Goal: Check status: Check status

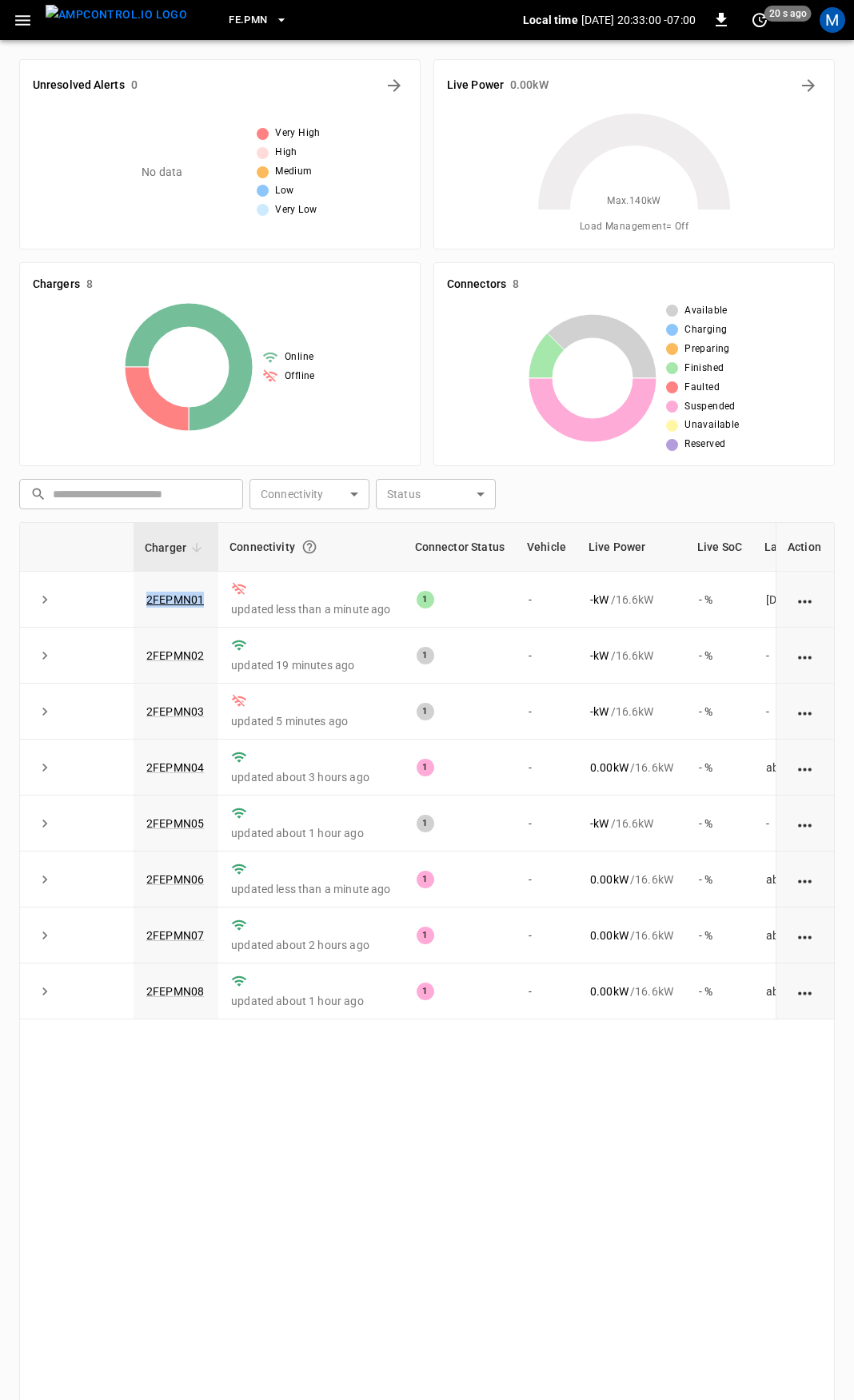
click at [427, 1207] on div "Charger Connectivity Connector Status Vehicle Live Power Live SoC Last Session …" at bounding box center [427, 1011] width 816 height 980
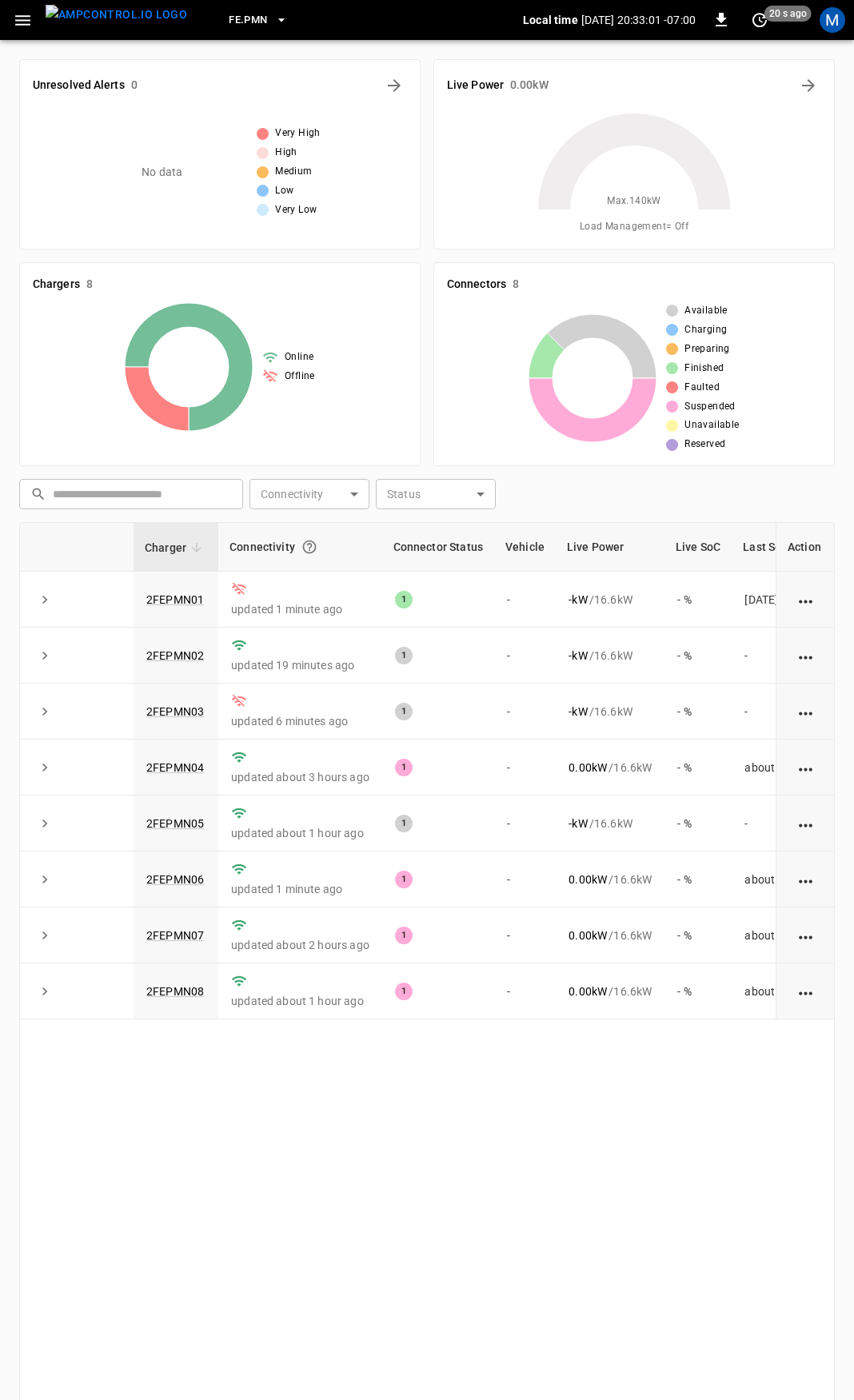
click at [427, 1207] on div "Charger Connectivity Connector Status Vehicle Live Power Live SoC Last Session …" at bounding box center [427, 1011] width 816 height 980
drag, startPoint x: 14, startPoint y: 15, endPoint x: 19, endPoint y: 37, distance: 22.6
click at [14, 15] on icon "button" at bounding box center [23, 21] width 20 height 20
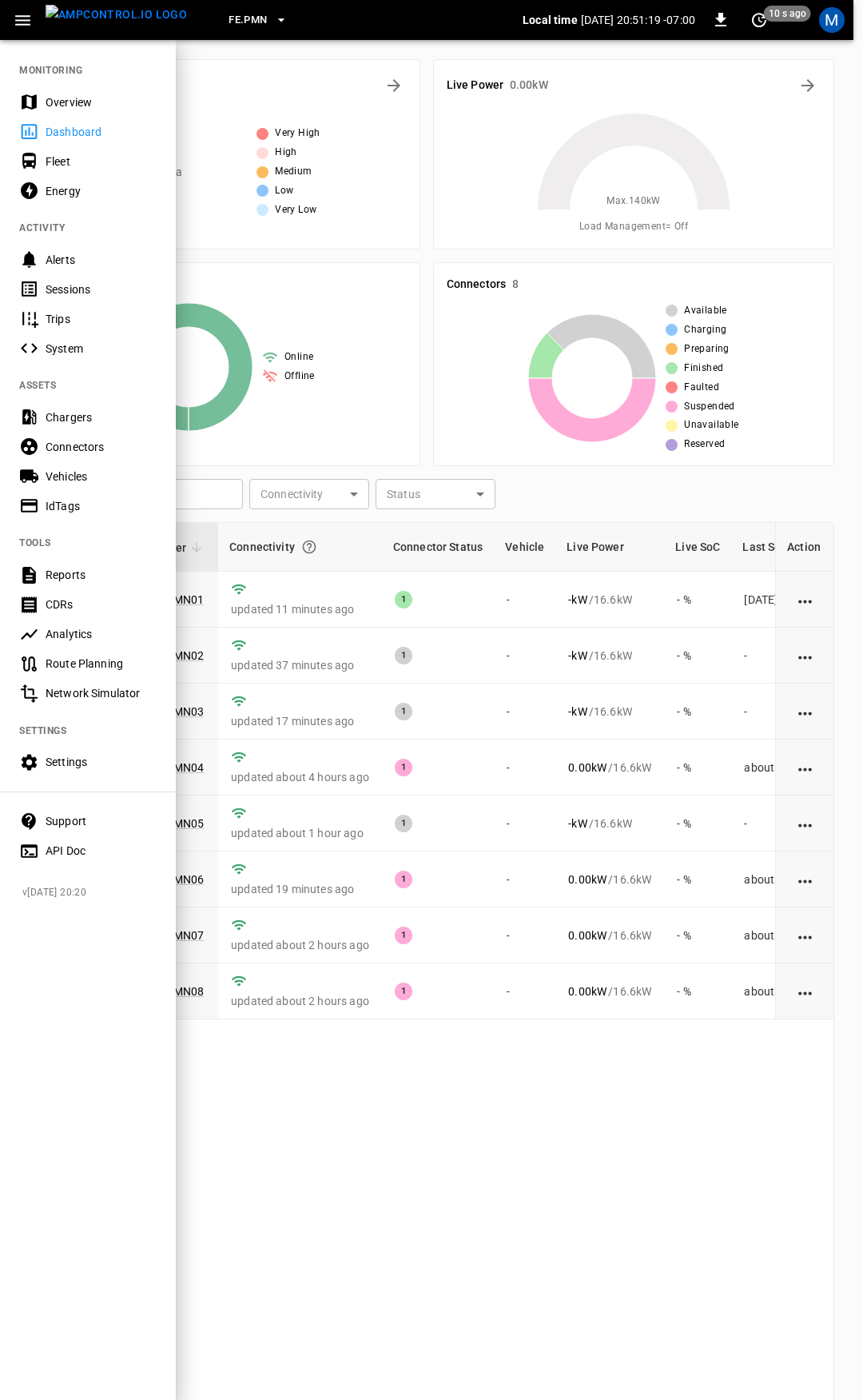
click at [66, 101] on div "Overview" at bounding box center [100, 102] width 111 height 16
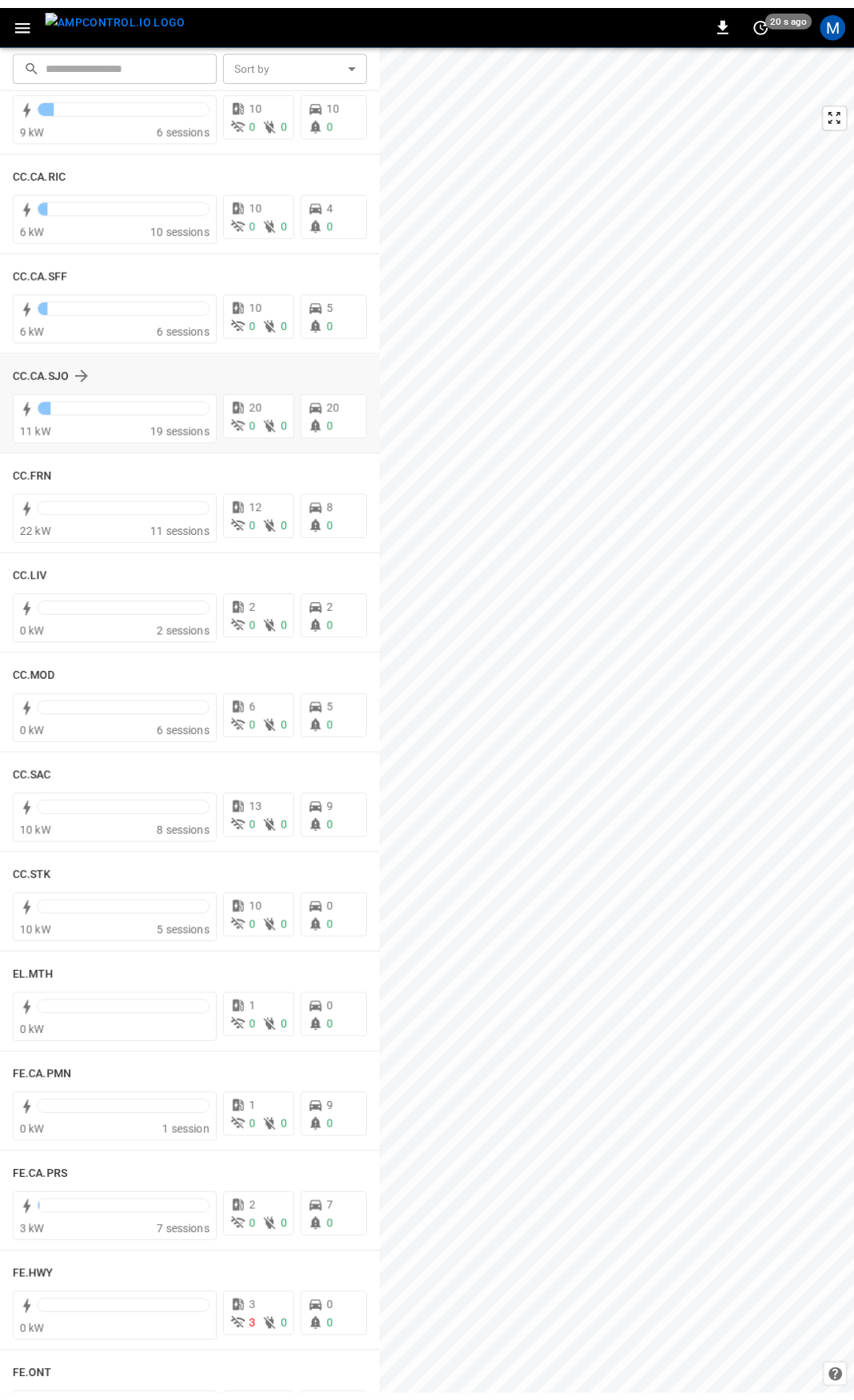
scroll to position [541, 0]
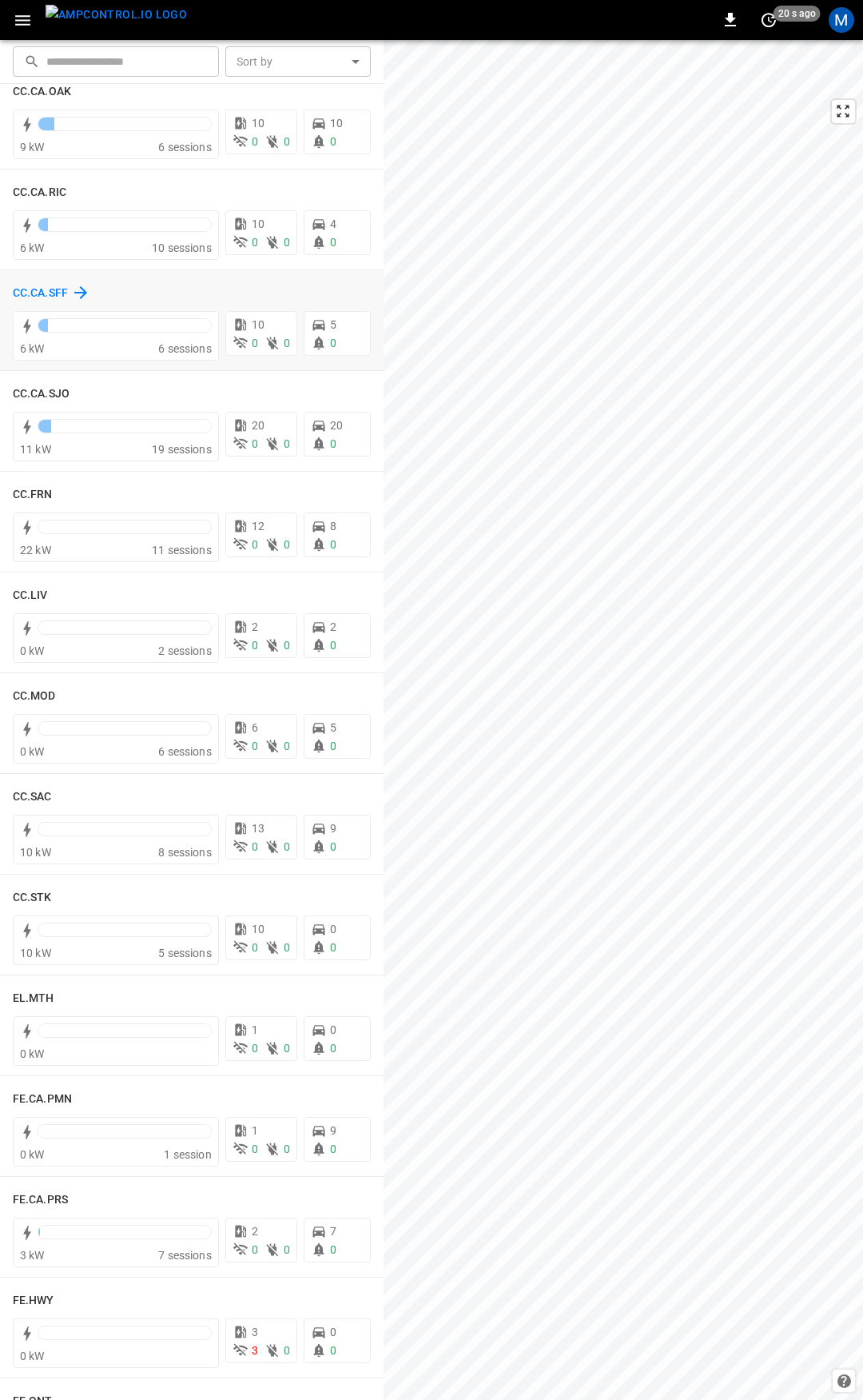
click at [49, 288] on h6 "CC.CA.SFF" at bounding box center [40, 293] width 55 height 18
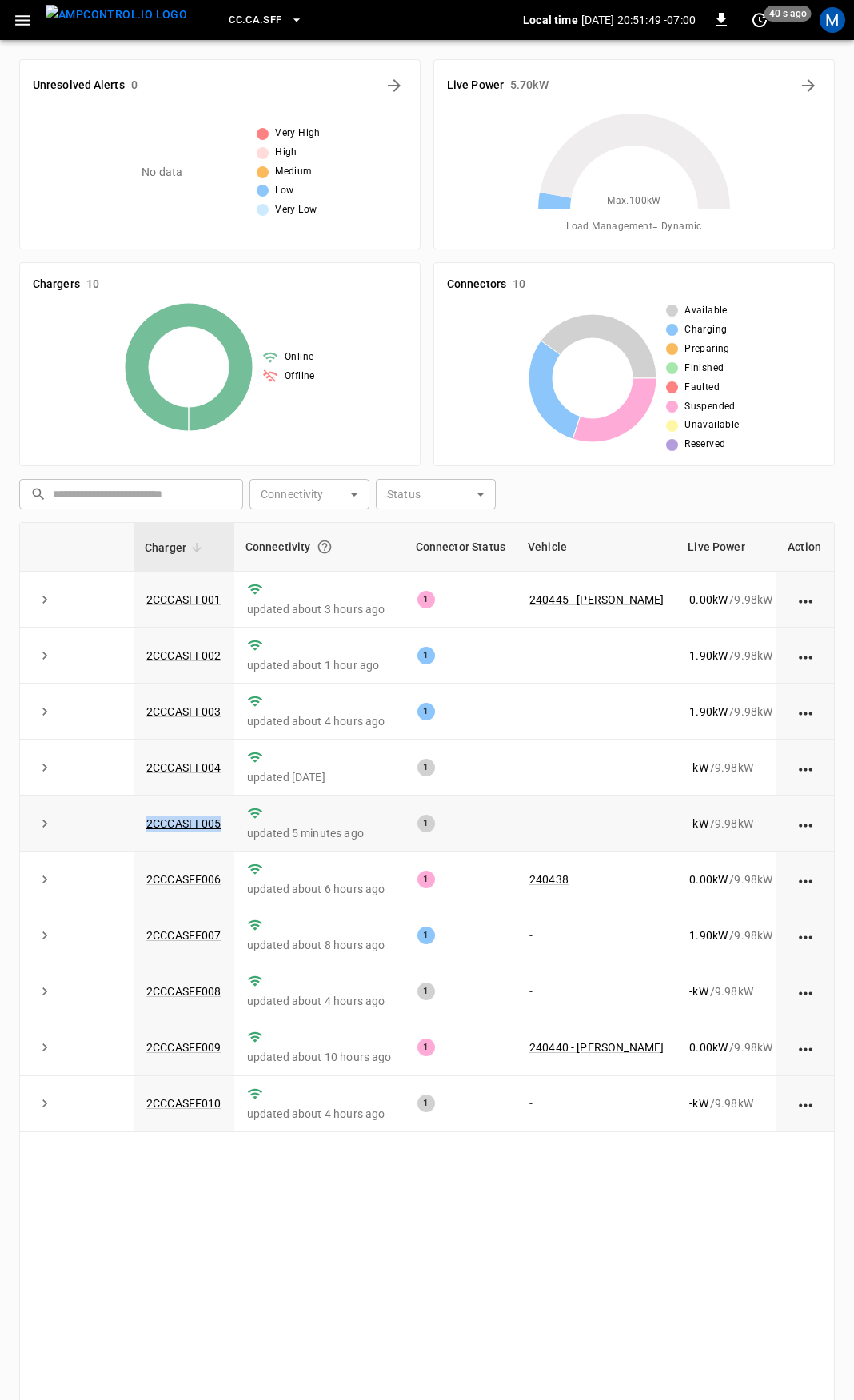
drag, startPoint x: 189, startPoint y: 830, endPoint x: 63, endPoint y: 832, distance: 126.0
click at [65, 834] on tr "2CCCASFF005 updated 5 minutes ago 1 - - kW / 9.98 kW - % [DATE]" at bounding box center [528, 823] width 1017 height 56
click at [169, 821] on link "2CCCASFF005" at bounding box center [183, 822] width 82 height 19
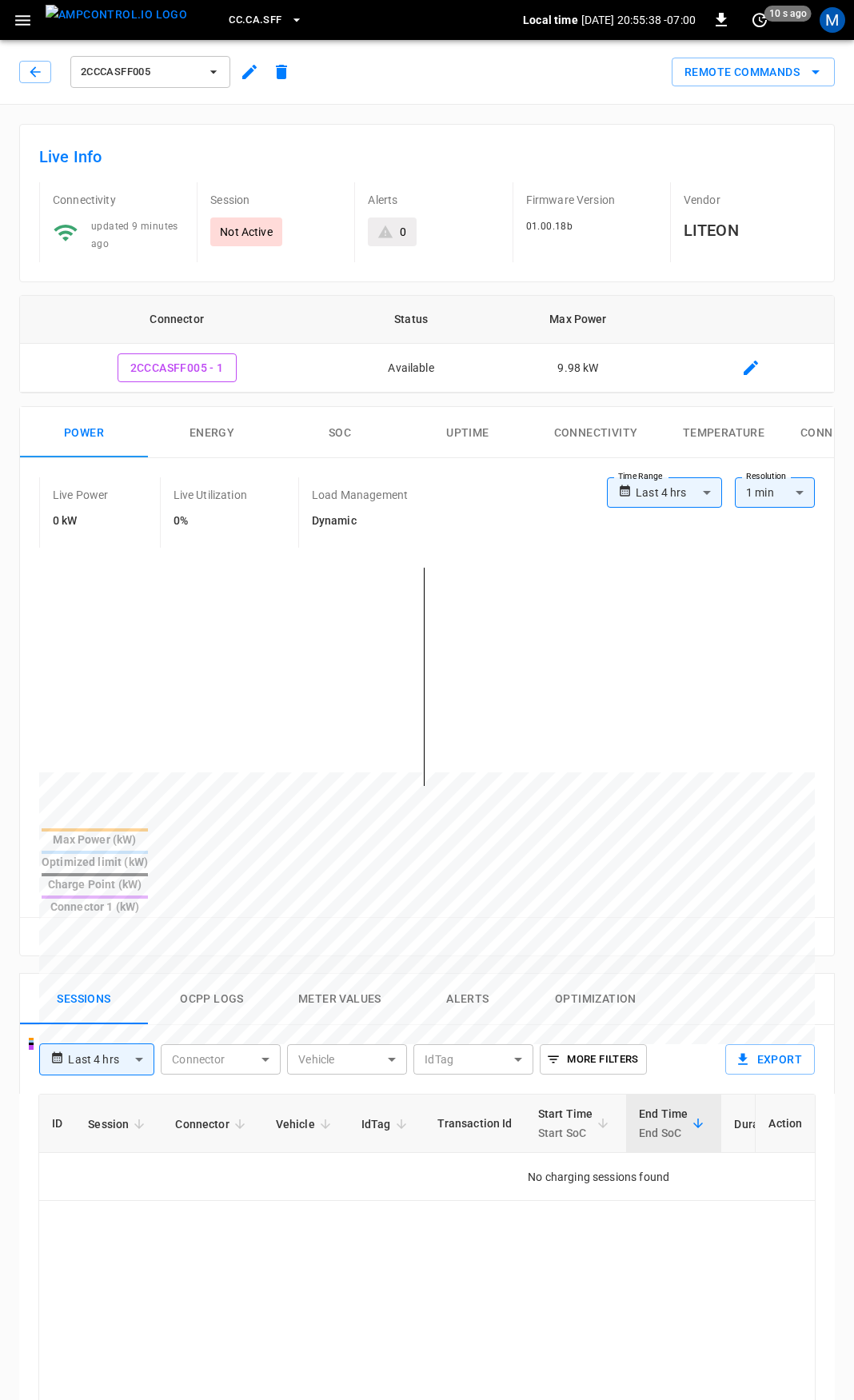
scroll to position [80, 0]
